Goal: Task Accomplishment & Management: Manage account settings

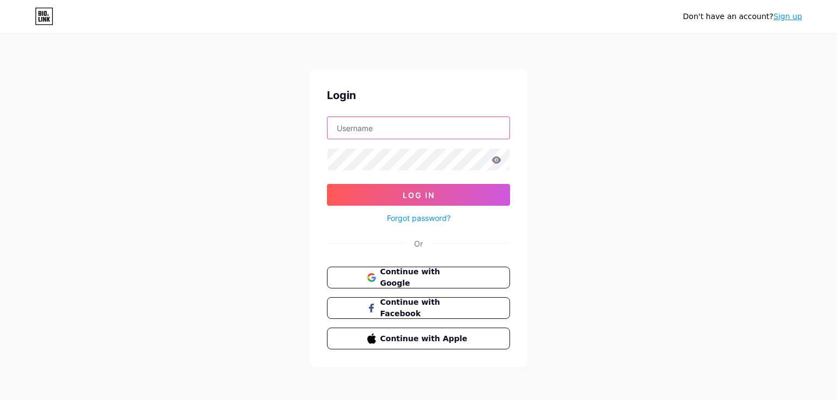
click at [450, 128] on input "text" at bounding box center [418, 128] width 182 height 22
type input "p7anx"
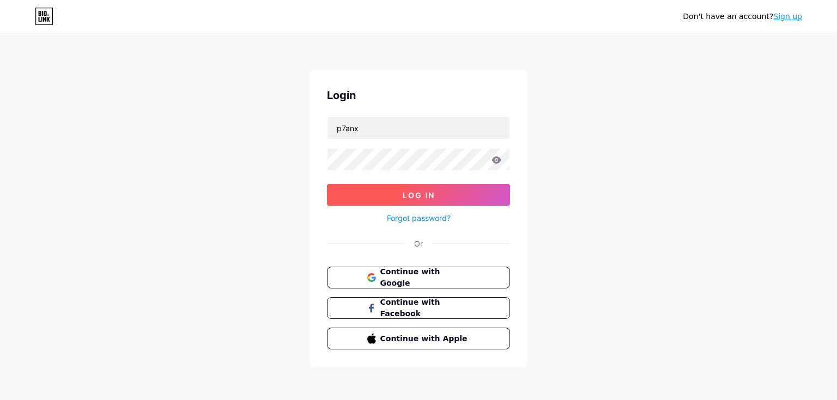
click at [433, 192] on span "Log In" at bounding box center [419, 195] width 32 height 9
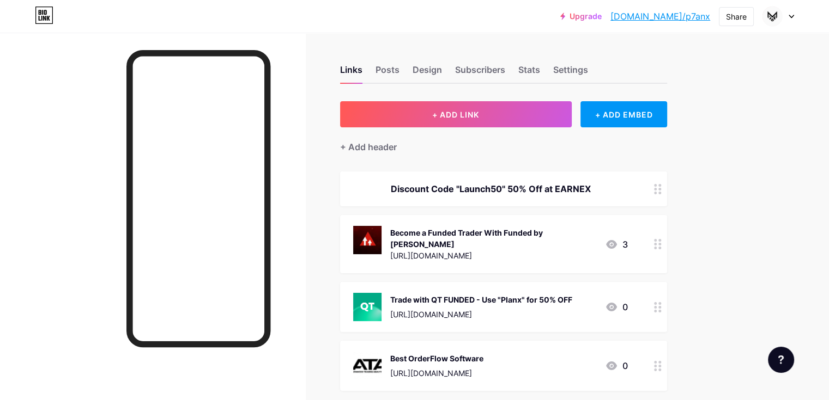
click at [577, 62] on div "Links Posts Design Subscribers Stats Settings" at bounding box center [503, 65] width 327 height 38
click at [540, 66] on div "Stats" at bounding box center [529, 73] width 22 height 20
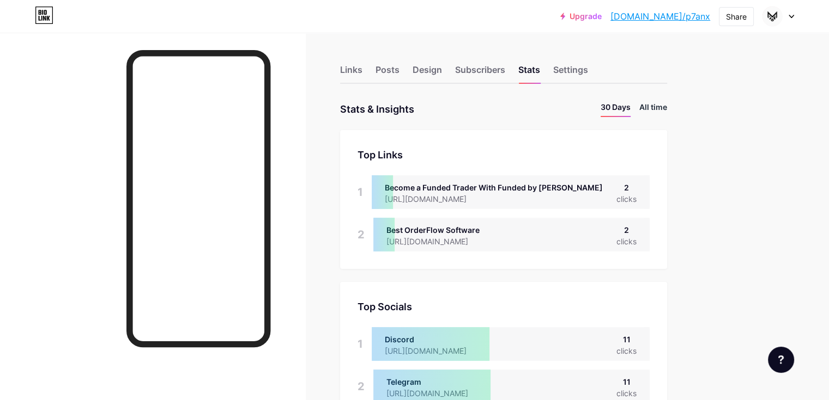
click at [667, 108] on li "All time" at bounding box center [653, 109] width 28 height 16
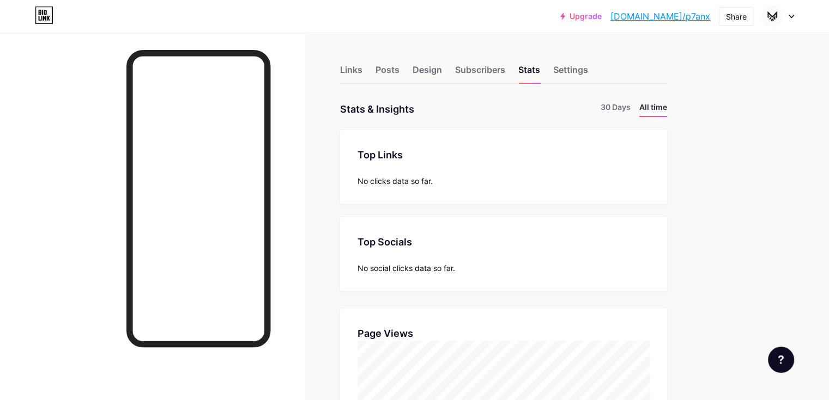
scroll to position [400, 828]
click at [442, 70] on div "Design" at bounding box center [426, 73] width 29 height 20
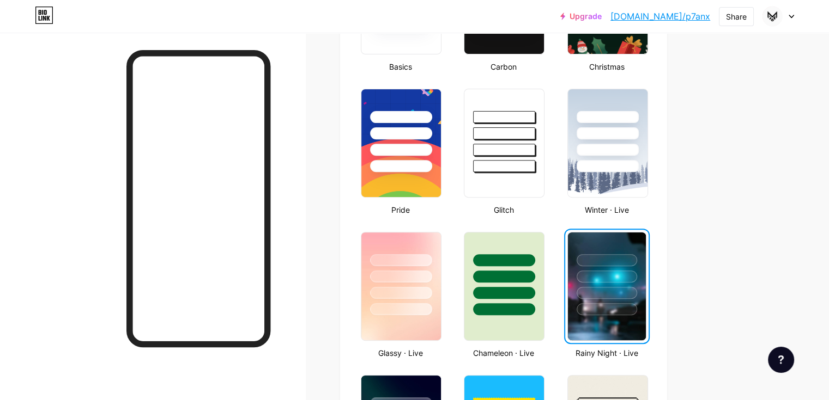
scroll to position [381, 0]
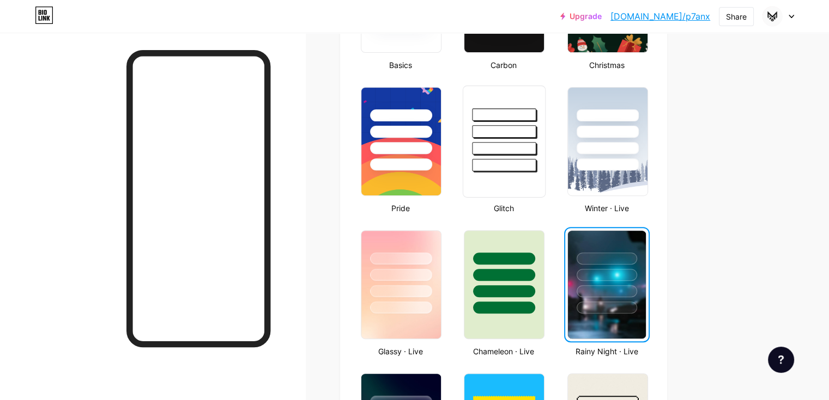
click at [536, 159] on div at bounding box center [504, 165] width 64 height 13
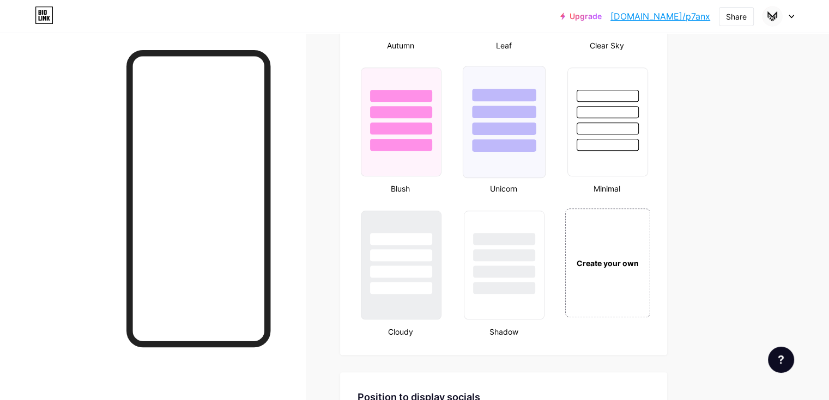
scroll to position [1449, 0]
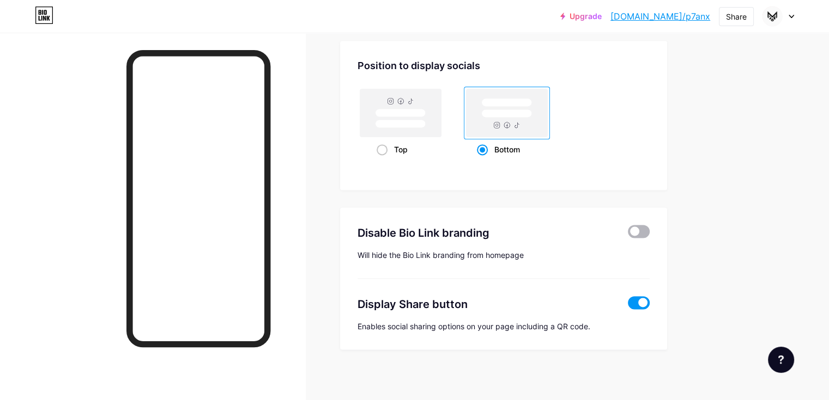
click at [649, 230] on span at bounding box center [639, 231] width 22 height 13
click at [628, 234] on input "checkbox" at bounding box center [628, 234] width 0 height 0
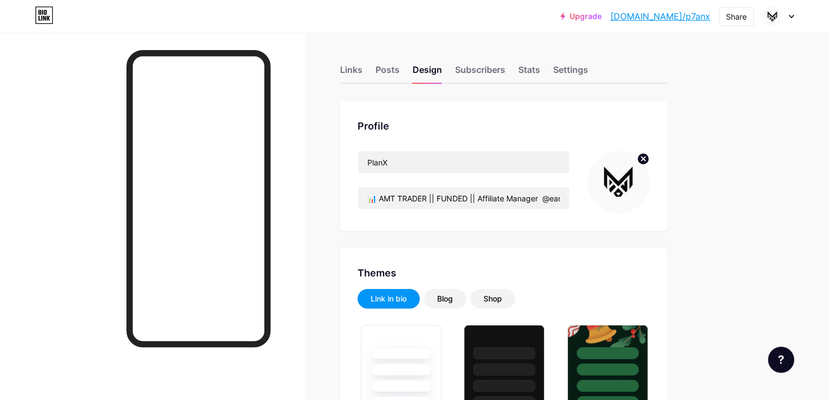
click at [430, 62] on div "Links Posts Design Subscribers Stats Settings" at bounding box center [503, 65] width 327 height 38
click at [399, 65] on div "Posts" at bounding box center [387, 73] width 24 height 20
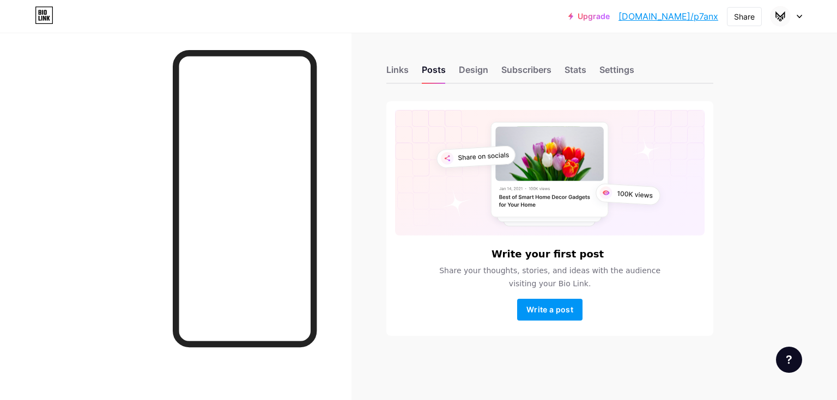
click at [381, 65] on div "Links Posts Design Subscribers Stats Settings Write your first post Share your …" at bounding box center [379, 212] width 759 height 358
click at [388, 66] on div "Links" at bounding box center [397, 73] width 22 height 20
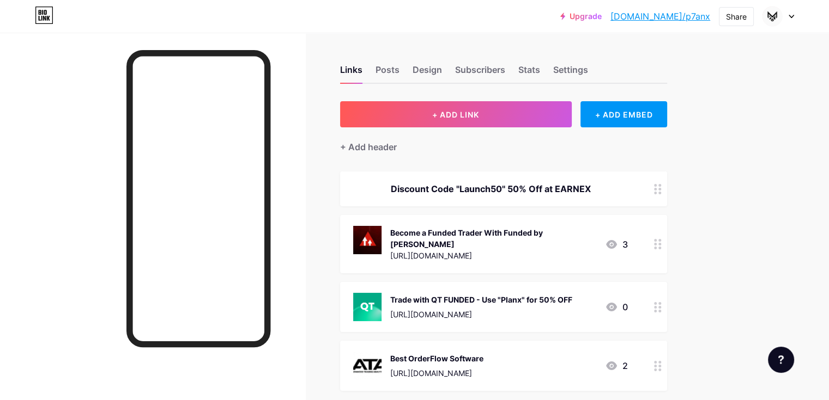
click at [549, 199] on div "Discount Code "Launch50" 50% Off at EARNEX" at bounding box center [503, 189] width 327 height 35
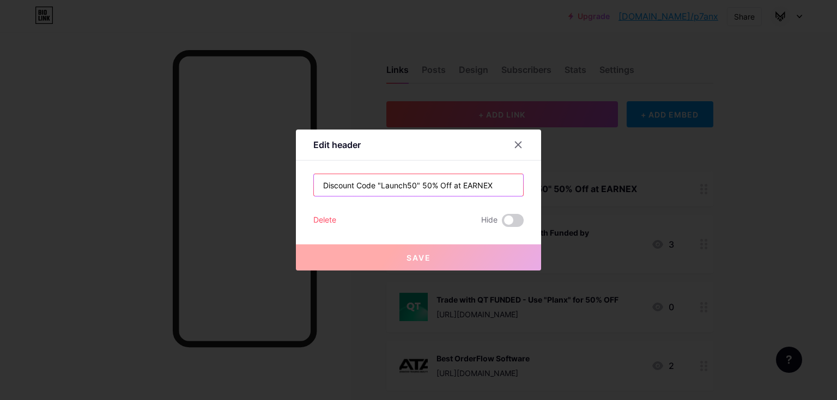
click at [510, 177] on input "Discount Code "Launch50" 50% Off at EARNEX" at bounding box center [418, 185] width 209 height 22
drag, startPoint x: 510, startPoint y: 177, endPoint x: 308, endPoint y: 182, distance: 201.6
click at [308, 182] on div "Edit header Discount Code "Launch50" 50% Off at EARNEX Delete Hide Save" at bounding box center [418, 200] width 245 height 141
click at [336, 222] on div "Delete" at bounding box center [324, 220] width 23 height 13
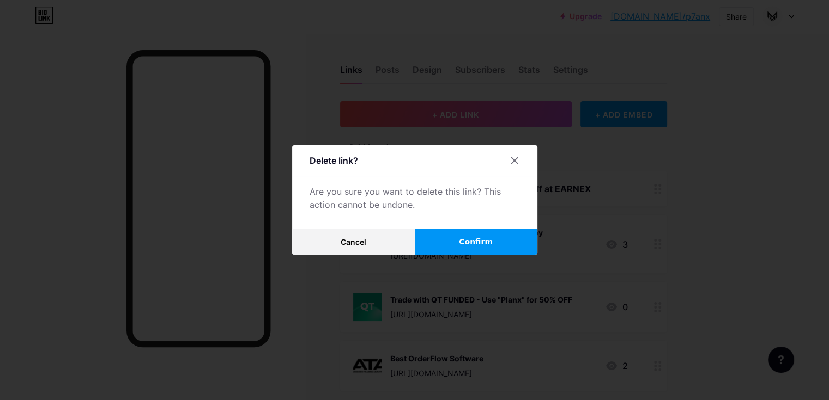
click at [449, 241] on button "Confirm" at bounding box center [476, 242] width 123 height 26
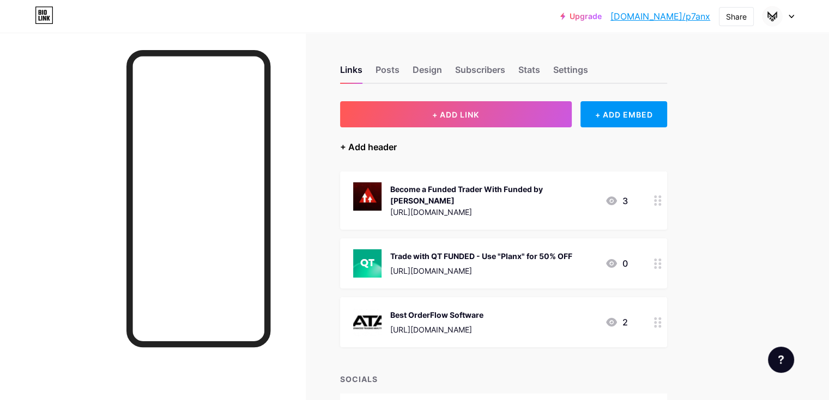
click at [397, 143] on div "+ Add header" at bounding box center [368, 147] width 57 height 13
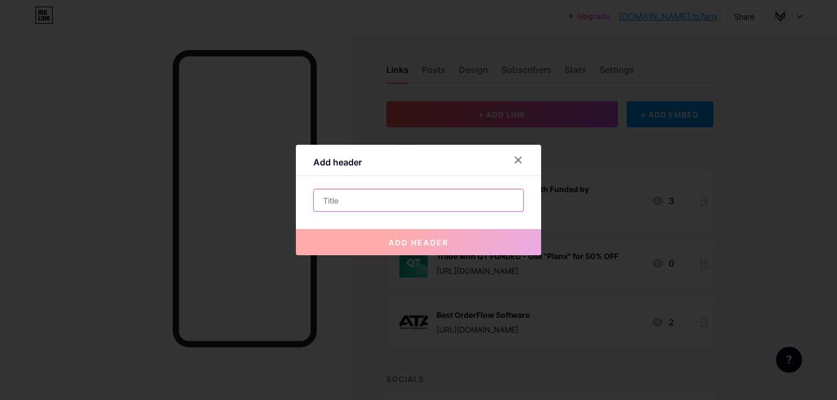
click at [405, 203] on input "text" at bounding box center [418, 201] width 209 height 22
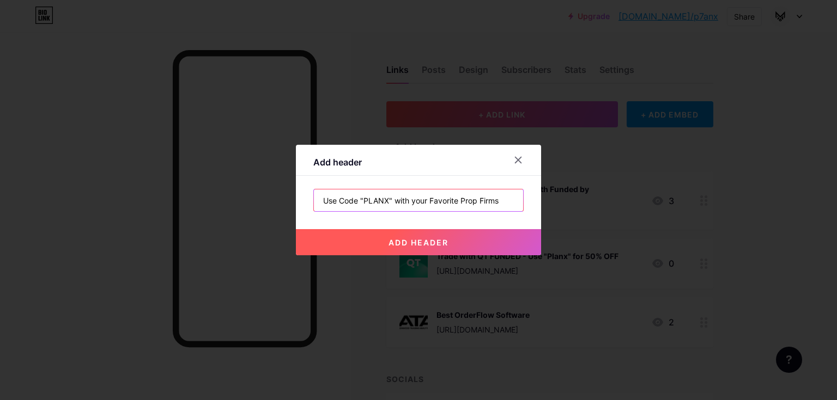
type input "Use Code "PLANX" with your Favorite Prop Firms"
click at [478, 239] on button "add header" at bounding box center [418, 242] width 245 height 26
